Goal: Task Accomplishment & Management: Manage account settings

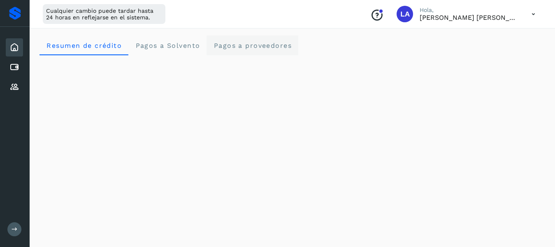
click at [240, 49] on span "Pagos a proveedores" at bounding box center [252, 46] width 79 height 8
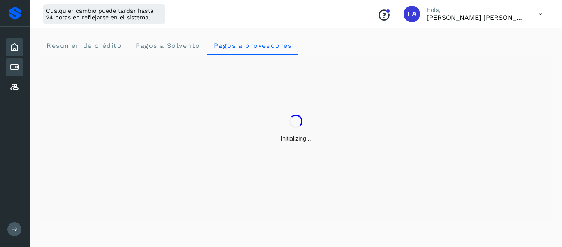
click at [22, 70] on div "Cuentas por pagar" at bounding box center [14, 67] width 17 height 18
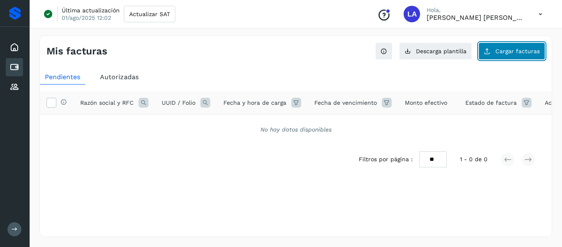
click at [500, 51] on span "Cargar facturas" at bounding box center [518, 51] width 44 height 6
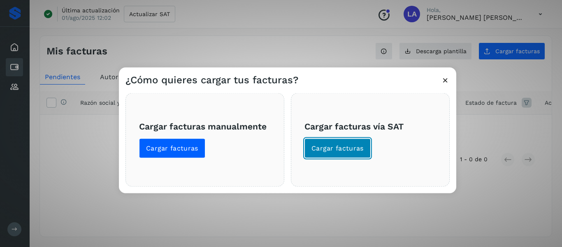
click at [337, 143] on button "Cargar facturas" at bounding box center [338, 148] width 66 height 20
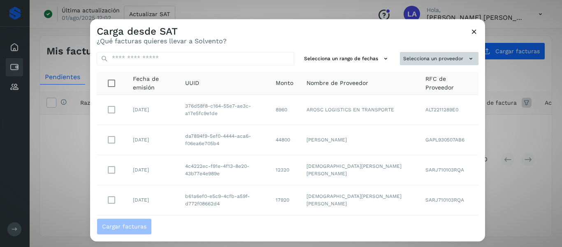
click at [448, 58] on button "Selecciona un proveedor" at bounding box center [439, 59] width 79 height 14
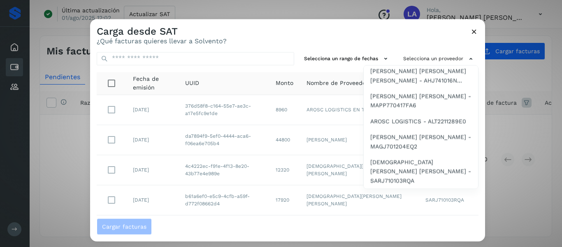
scroll to position [95, 0]
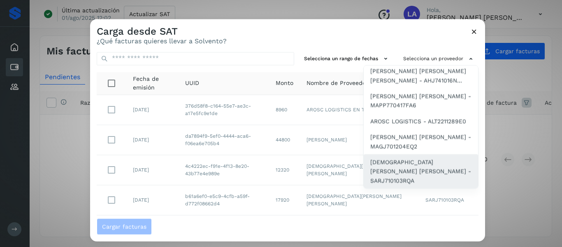
click at [407, 168] on span "[DEMOGRAPHIC_DATA][PERSON_NAME] [PERSON_NAME] - SARJ710103RQA" at bounding box center [420, 171] width 101 height 28
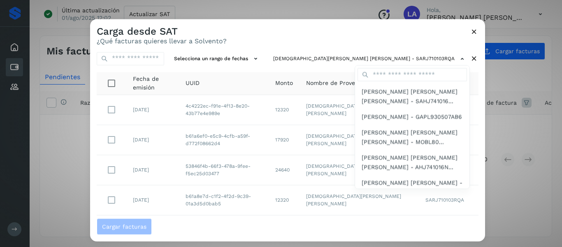
click at [282, 47] on div at bounding box center [371, 142] width 562 height 247
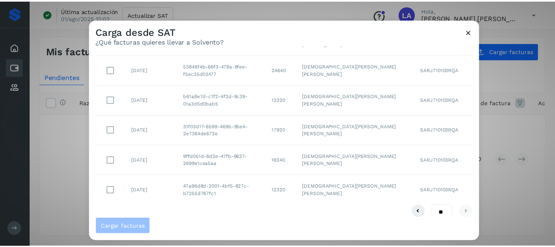
scroll to position [109, 0]
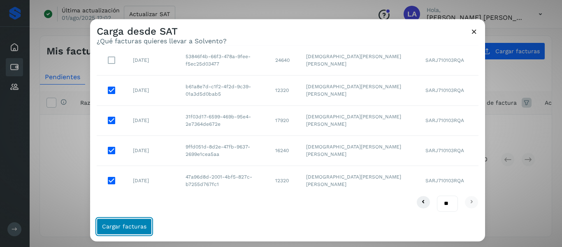
click at [142, 221] on button "Cargar facturas" at bounding box center [124, 226] width 55 height 16
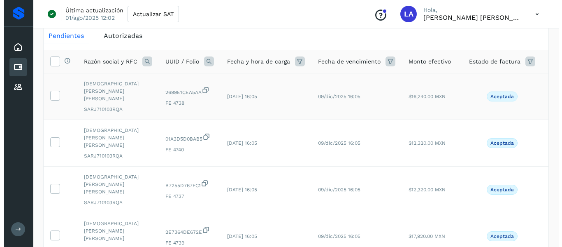
scroll to position [0, 0]
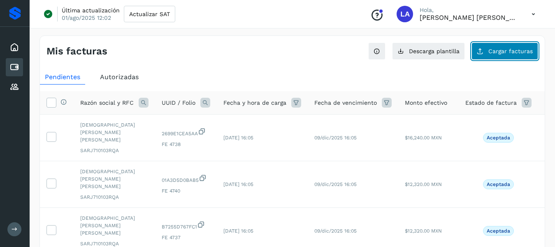
click at [499, 52] on span "Cargar facturas" at bounding box center [511, 51] width 44 height 6
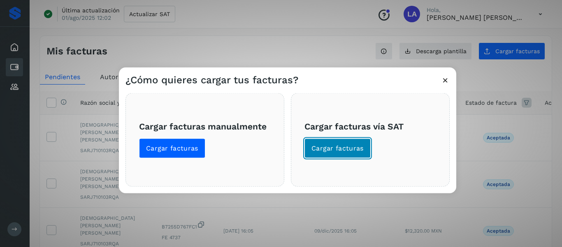
click at [347, 144] on span "Cargar facturas" at bounding box center [338, 147] width 52 height 9
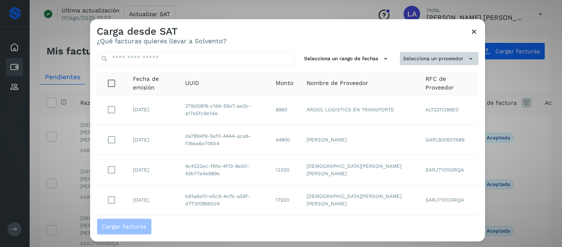
click at [438, 55] on button "Selecciona un proveedor" at bounding box center [439, 59] width 79 height 14
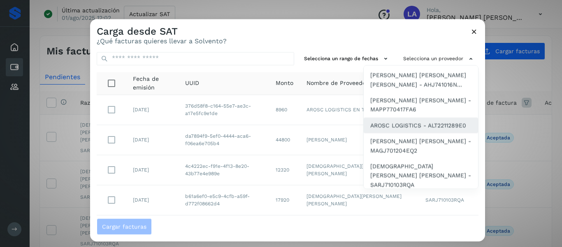
scroll to position [95, 0]
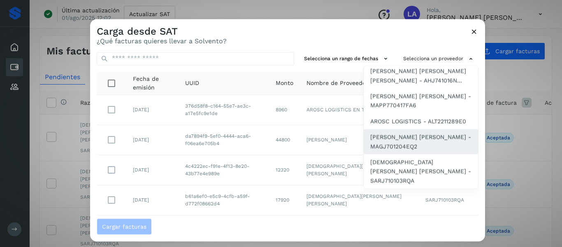
click at [402, 150] on span "[PERSON_NAME] [PERSON_NAME] - MAGJ701204EQ2" at bounding box center [420, 142] width 101 height 19
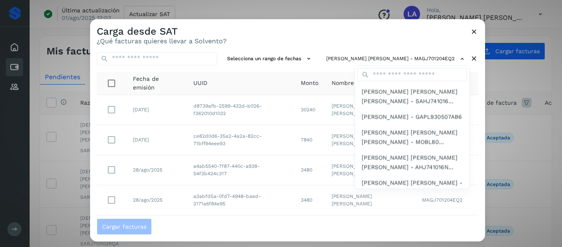
click at [351, 37] on div at bounding box center [371, 142] width 562 height 247
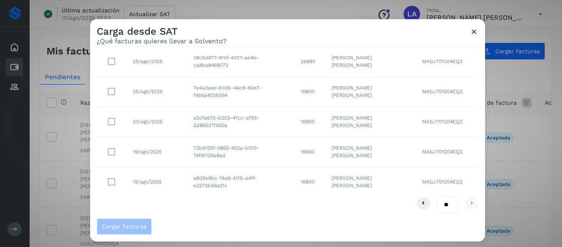
scroll to position [170, 0]
click at [449, 202] on select "** ** **" at bounding box center [447, 203] width 21 height 16
select select "**"
click at [437, 195] on select "** ** **" at bounding box center [447, 203] width 21 height 16
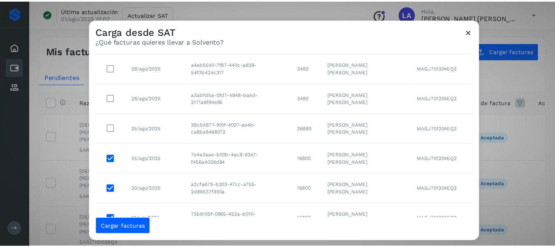
scroll to position [87, 0]
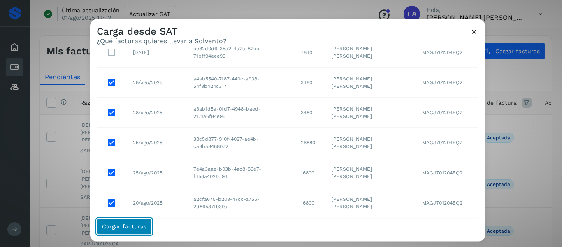
click at [135, 225] on span "Cargar facturas" at bounding box center [124, 226] width 44 height 6
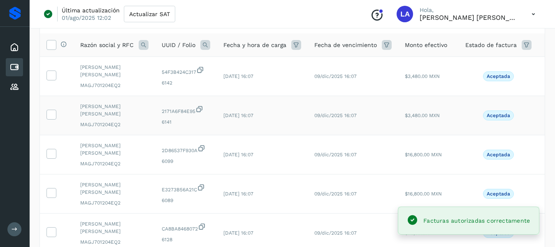
scroll to position [41, 0]
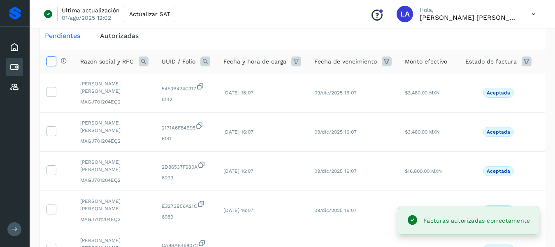
click at [51, 58] on icon at bounding box center [51, 60] width 9 height 9
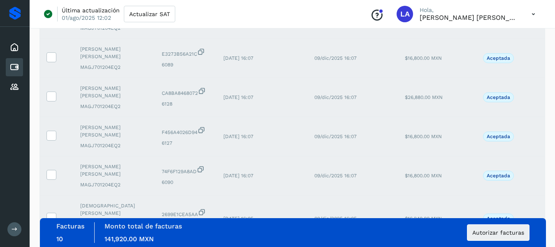
scroll to position [286, 0]
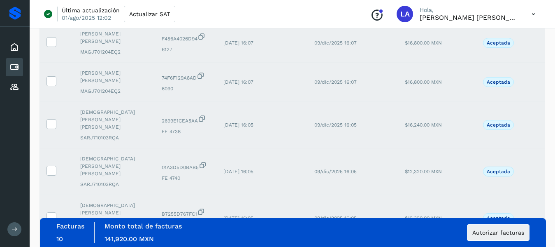
select select "**"
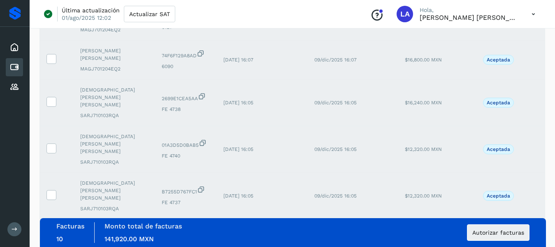
scroll to position [321, 0]
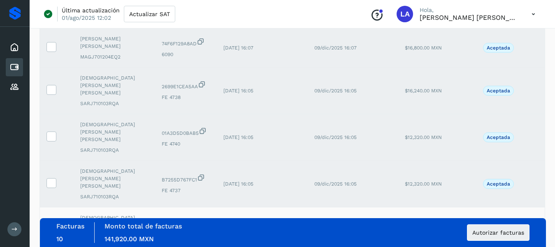
click at [50, 224] on label at bounding box center [52, 229] width 10 height 10
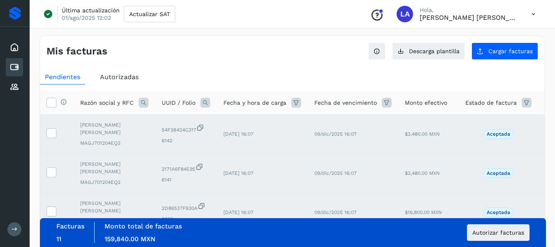
scroll to position [41, 0]
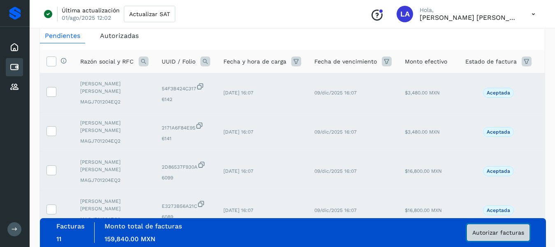
click at [494, 233] on span "Autorizar facturas" at bounding box center [498, 232] width 52 height 6
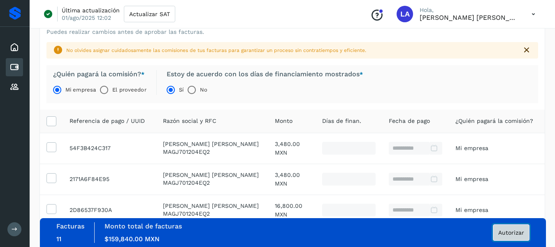
click at [514, 233] on span "Autorizar" at bounding box center [511, 232] width 26 height 6
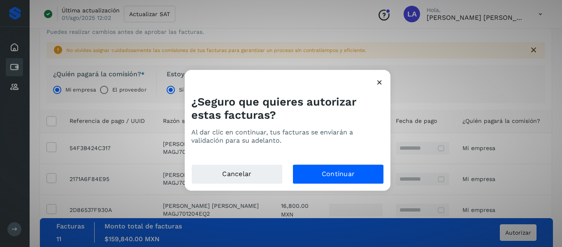
click at [356, 185] on div "Cancelar Continuar" at bounding box center [288, 177] width 206 height 26
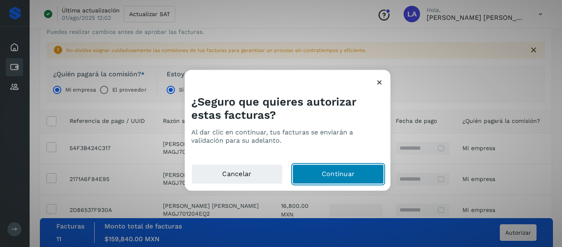
click at [361, 179] on button "Continuar" at bounding box center [338, 174] width 91 height 20
